Goal: Information Seeking & Learning: Learn about a topic

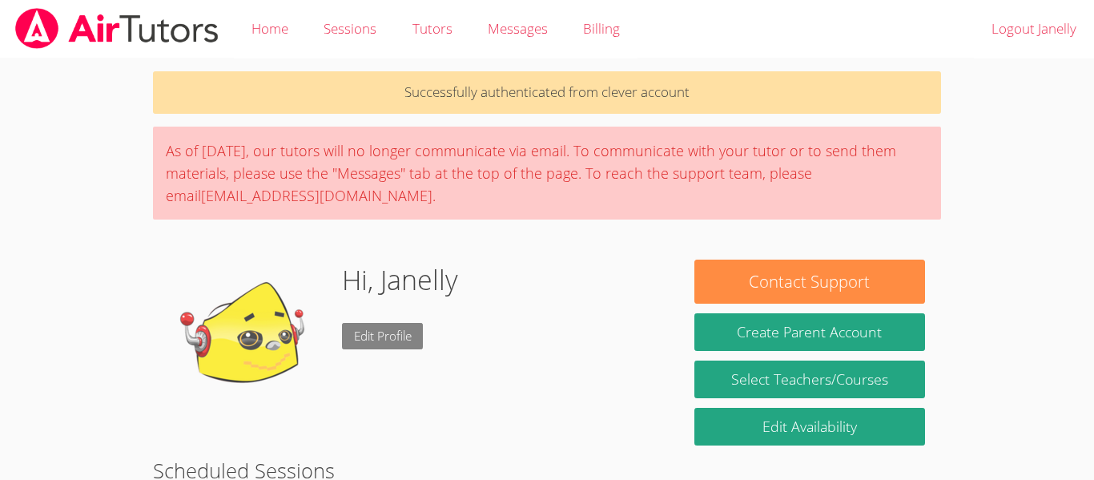
click at [356, 338] on link "Edit Profile" at bounding box center [383, 336] width 82 height 26
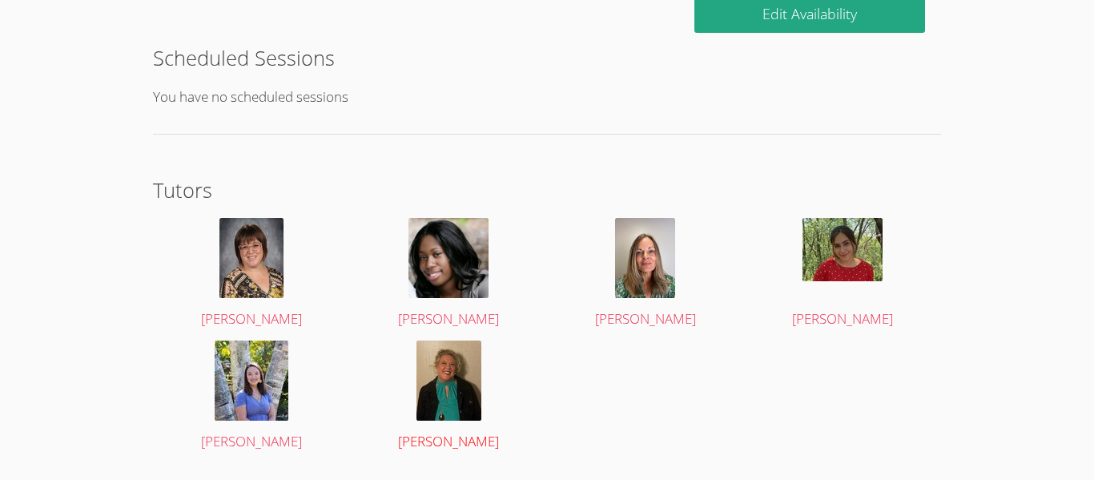
scroll to position [453, 0]
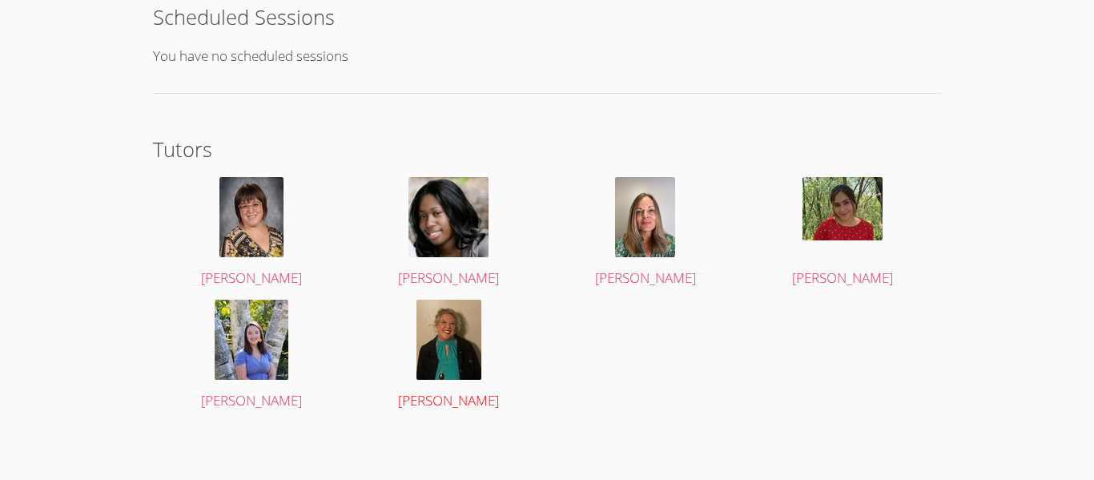
click at [459, 345] on img at bounding box center [449, 340] width 65 height 80
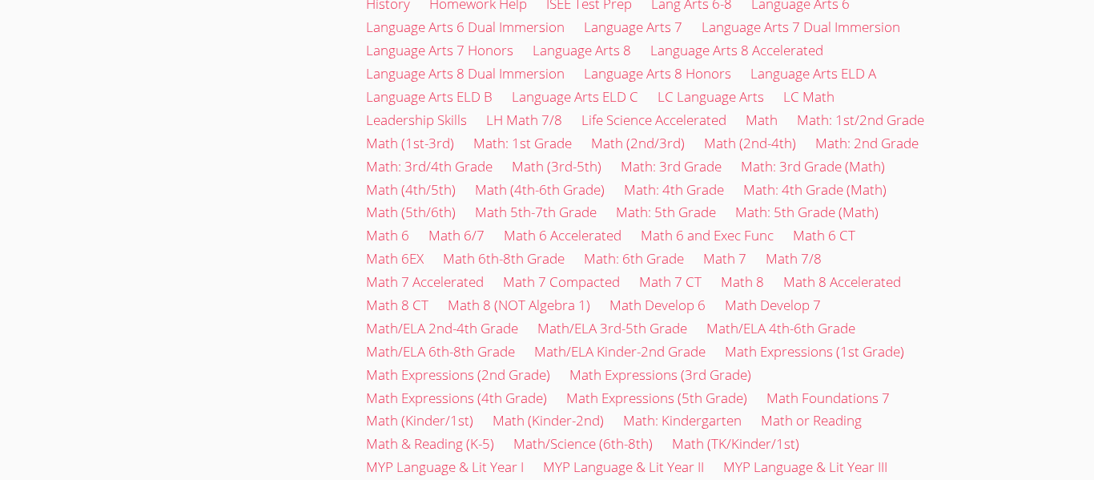
scroll to position [960, 0]
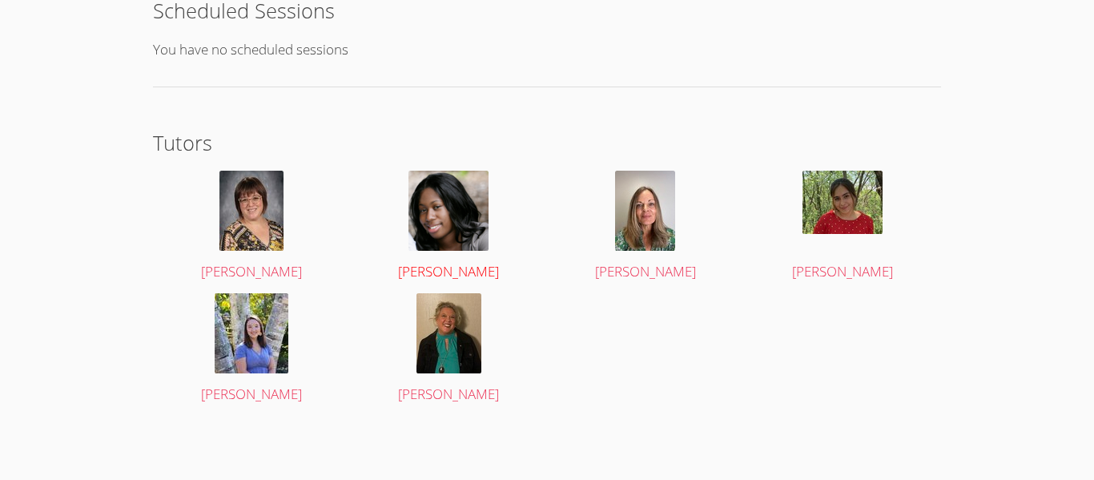
click at [466, 213] on img at bounding box center [449, 211] width 80 height 80
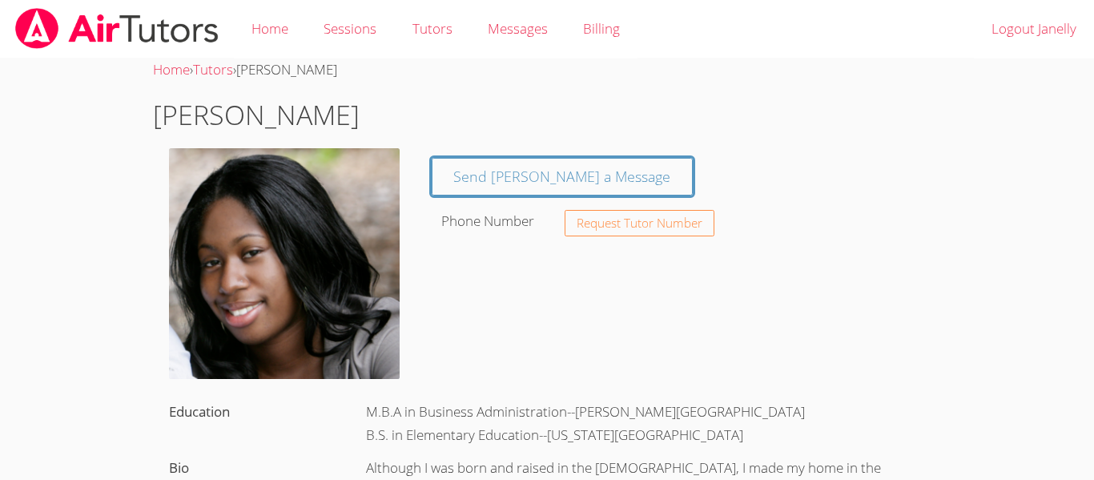
scroll to position [460, 0]
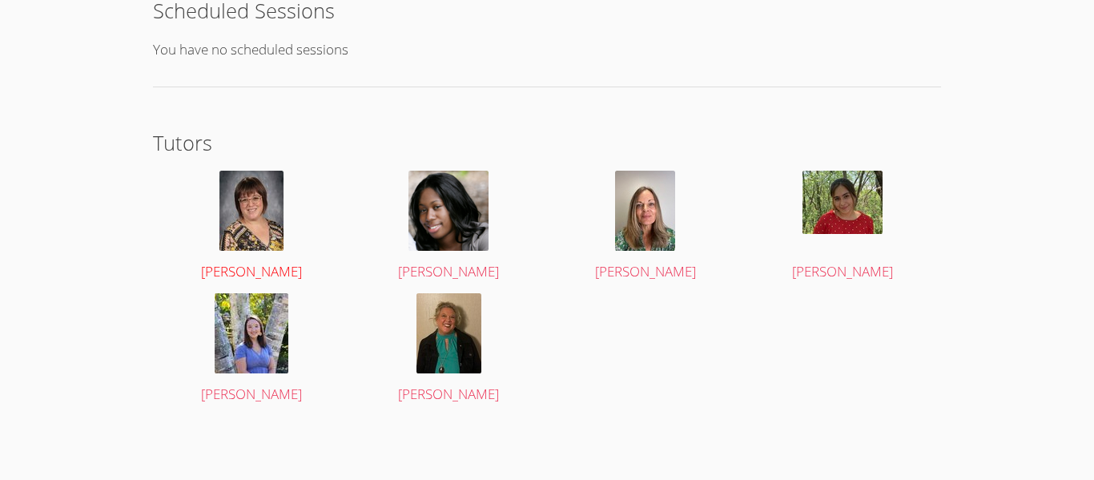
click at [264, 196] on img at bounding box center [252, 211] width 64 height 80
